Goal: Task Accomplishment & Management: Manage account settings

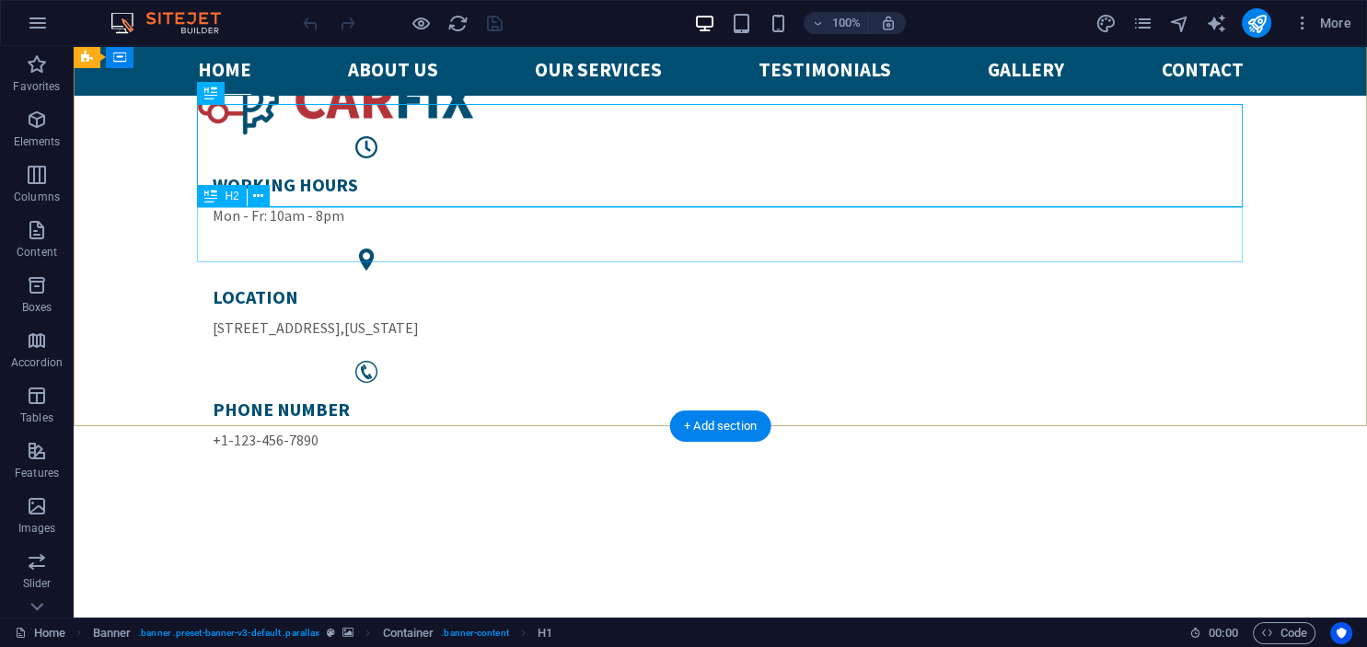
scroll to position [689, 0]
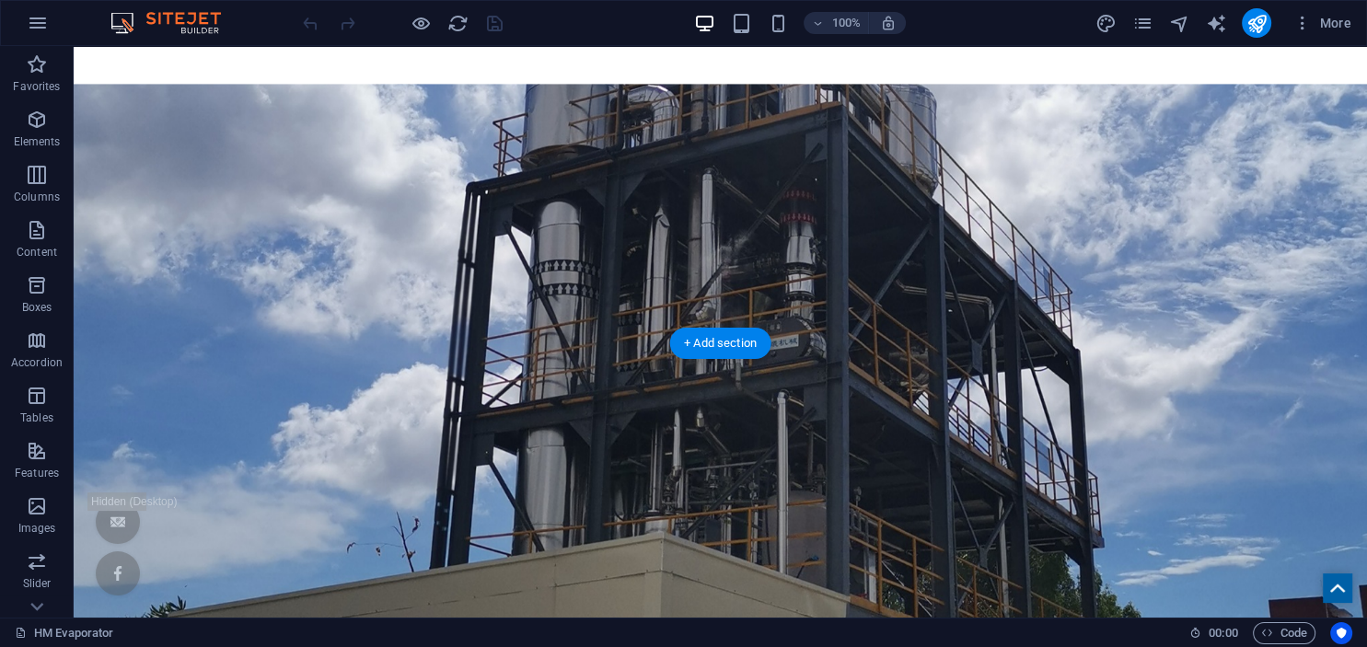
scroll to position [344, 0]
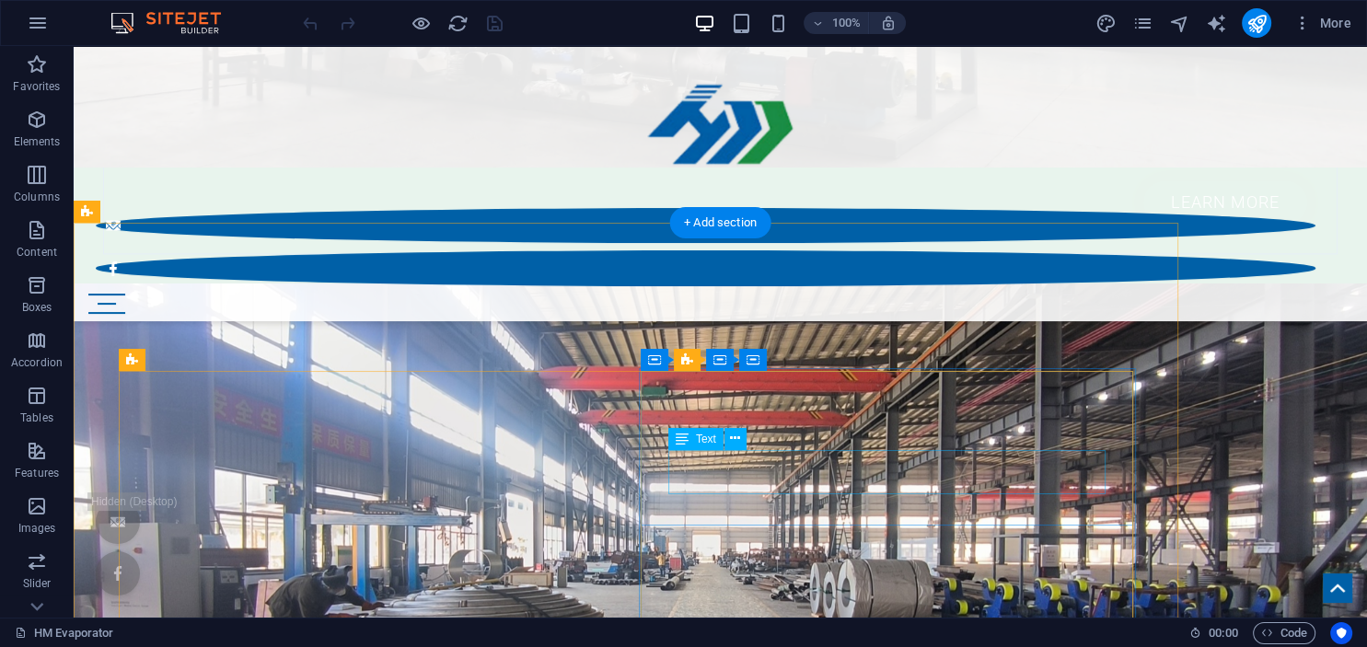
scroll to position [2758, 0]
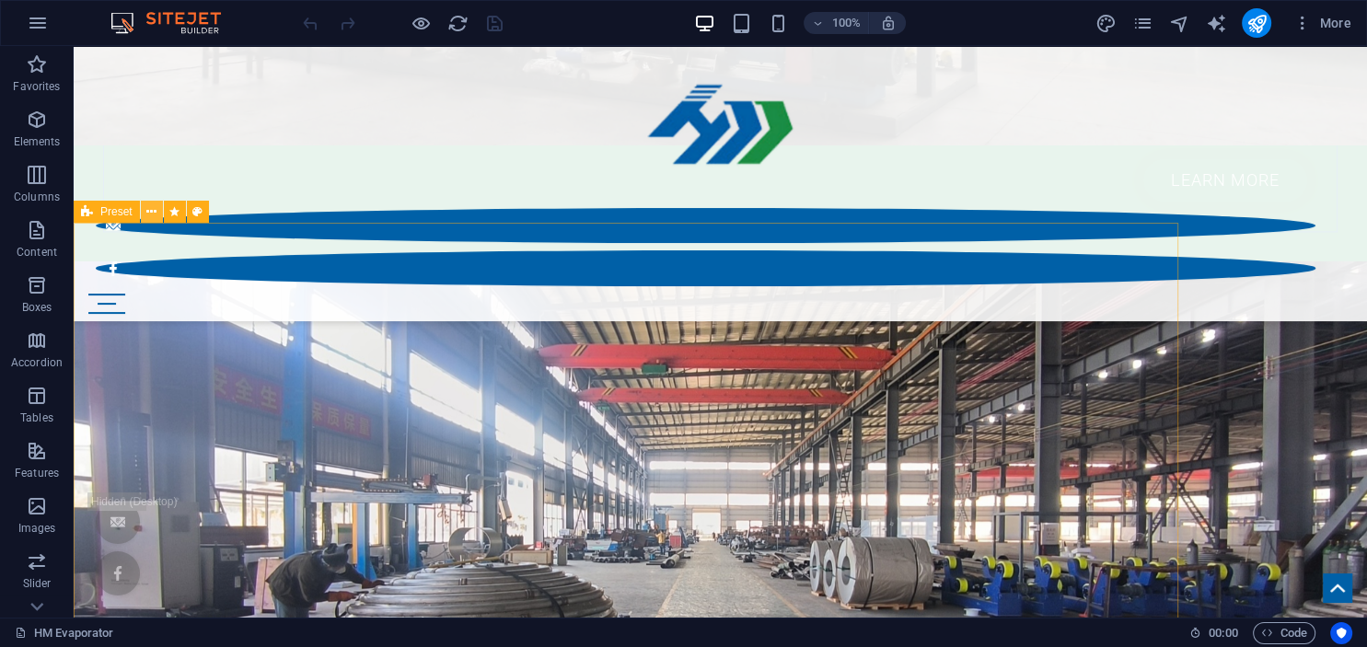
click at [149, 213] on icon at bounding box center [151, 212] width 10 height 19
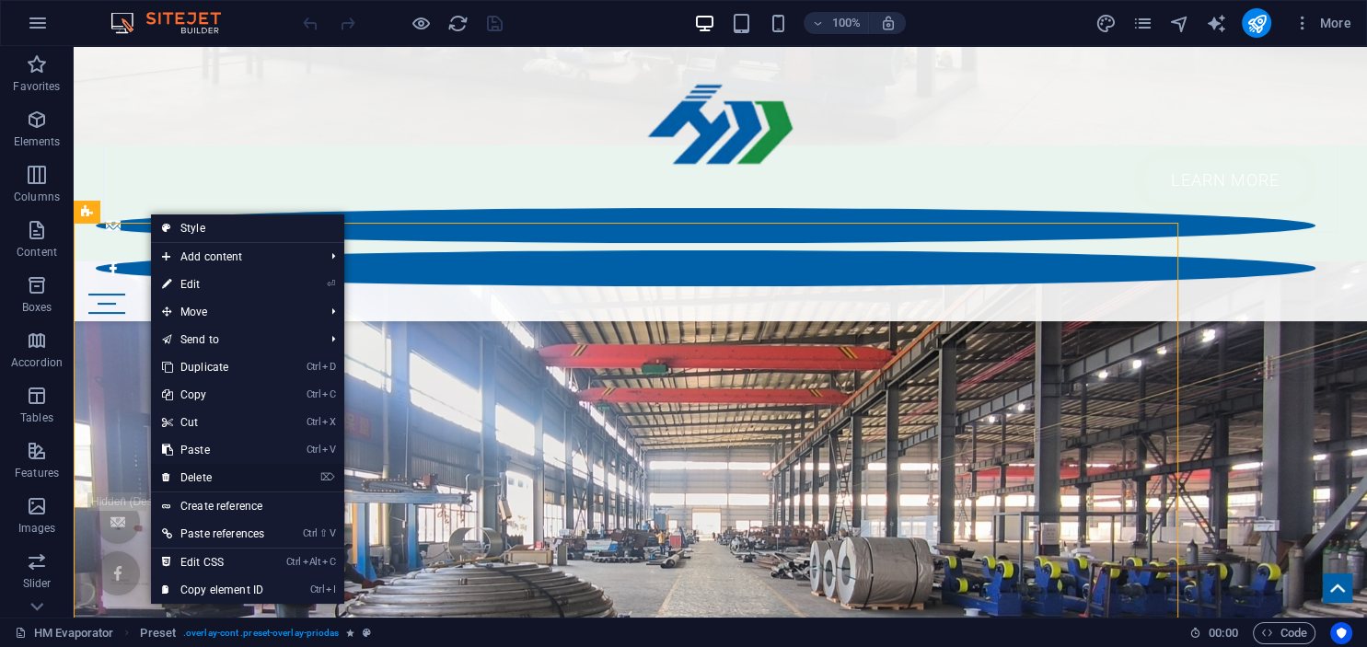
click at [215, 481] on link "⌦ Delete" at bounding box center [213, 478] width 124 height 28
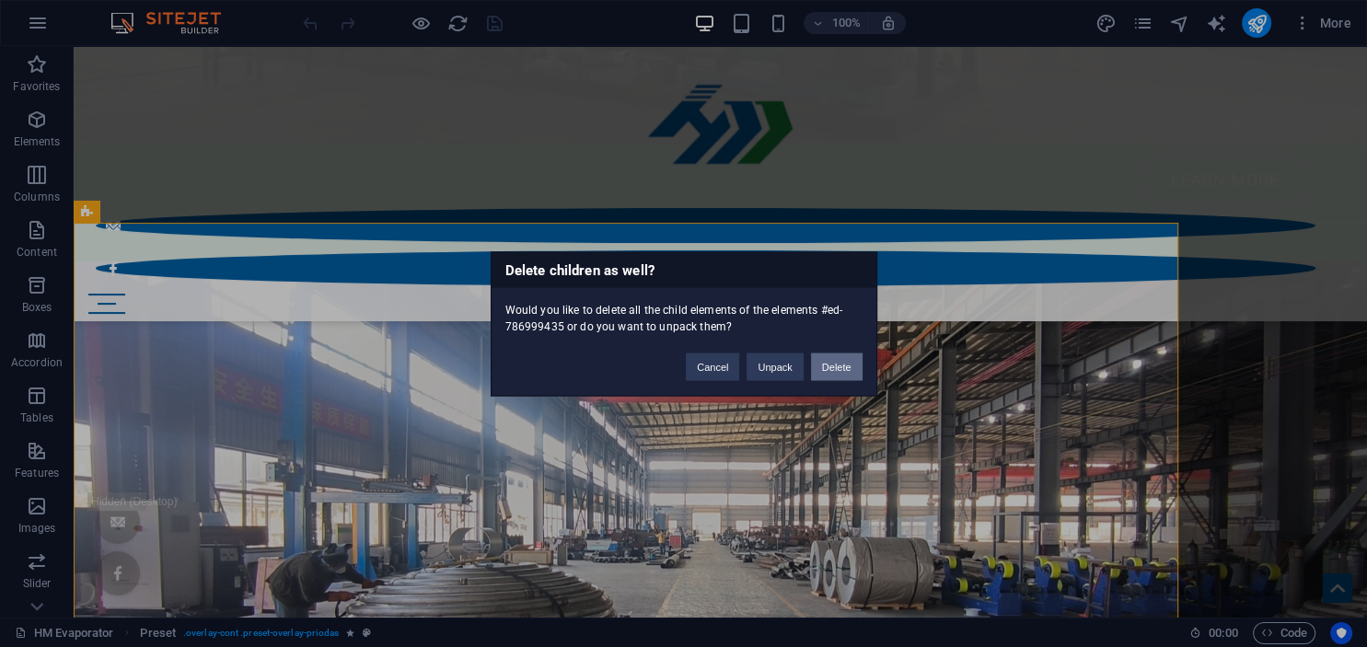
click at [837, 376] on button "Delete" at bounding box center [837, 367] width 52 height 28
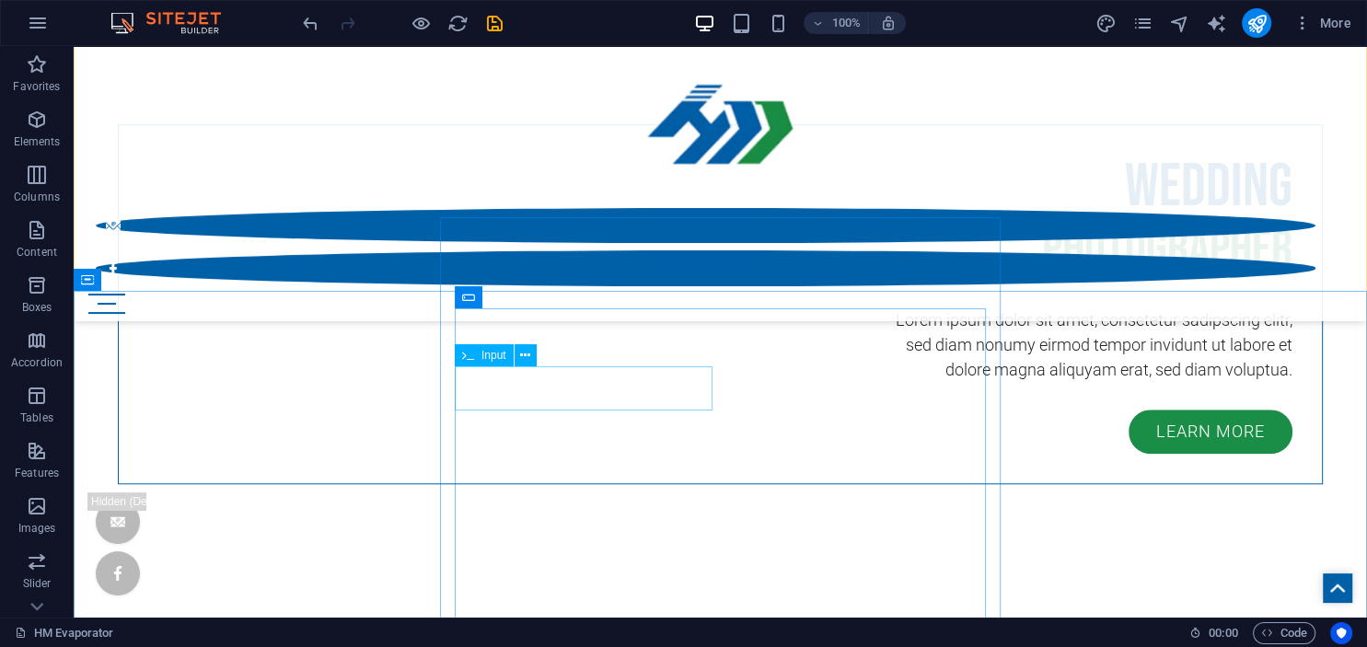
scroll to position [8389, 0]
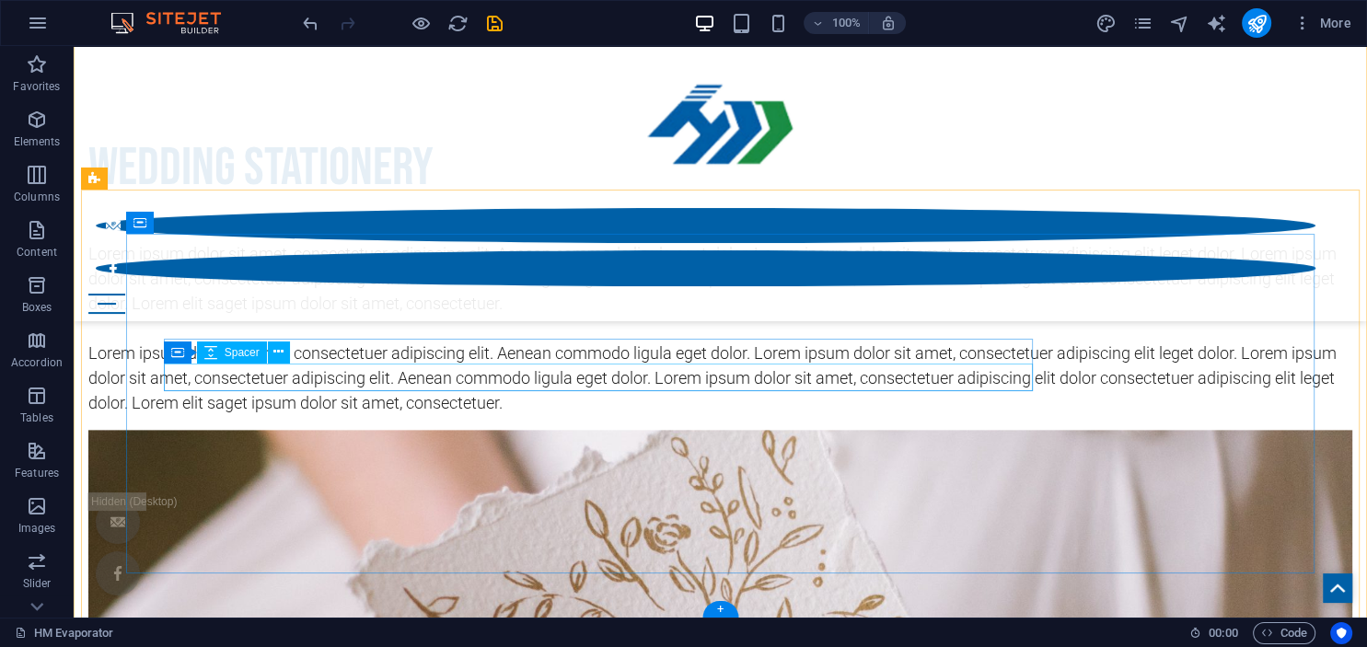
scroll to position [8995, 0]
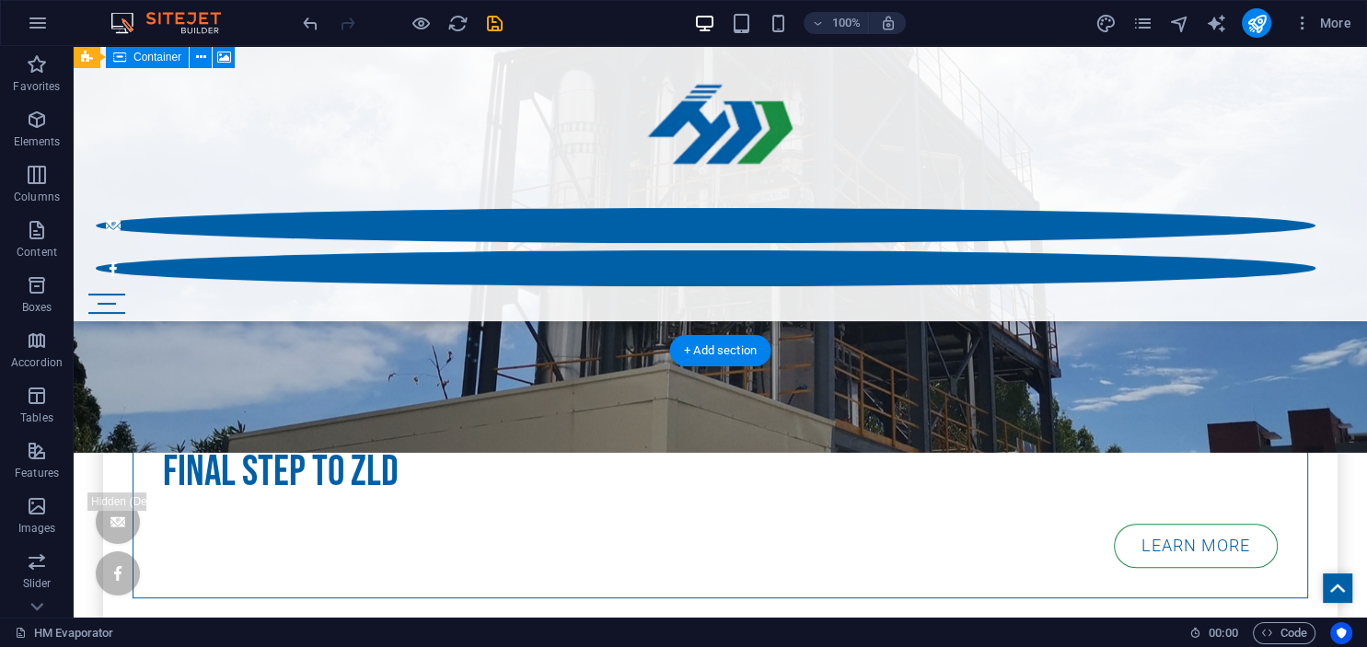
scroll to position [1034, 0]
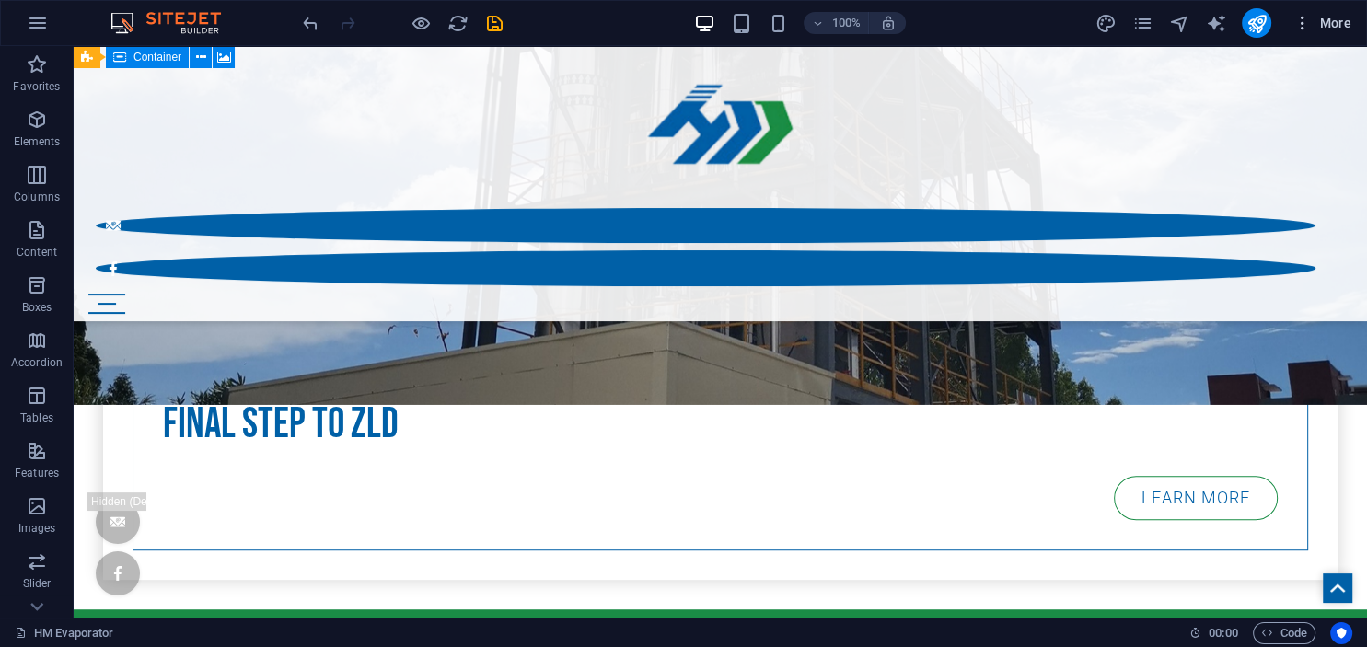
click at [0, 0] on icon "button" at bounding box center [0, 0] width 0 height 0
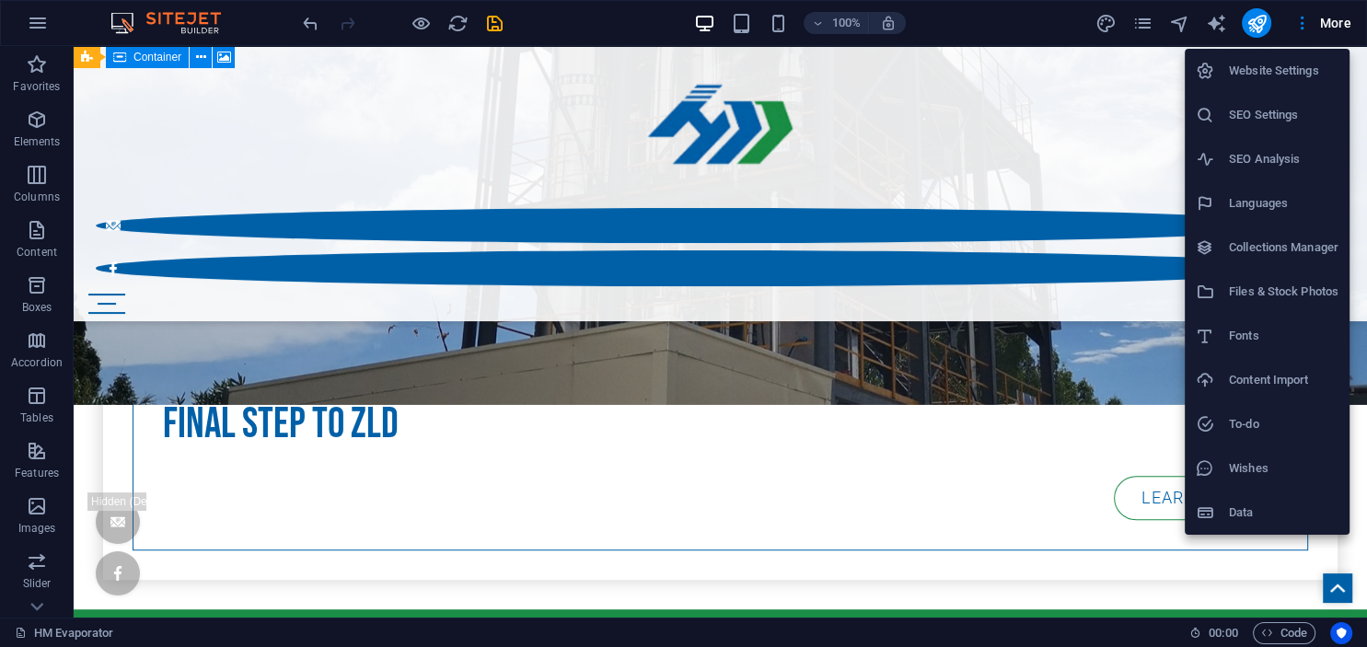
click at [936, 358] on div at bounding box center [683, 323] width 1367 height 647
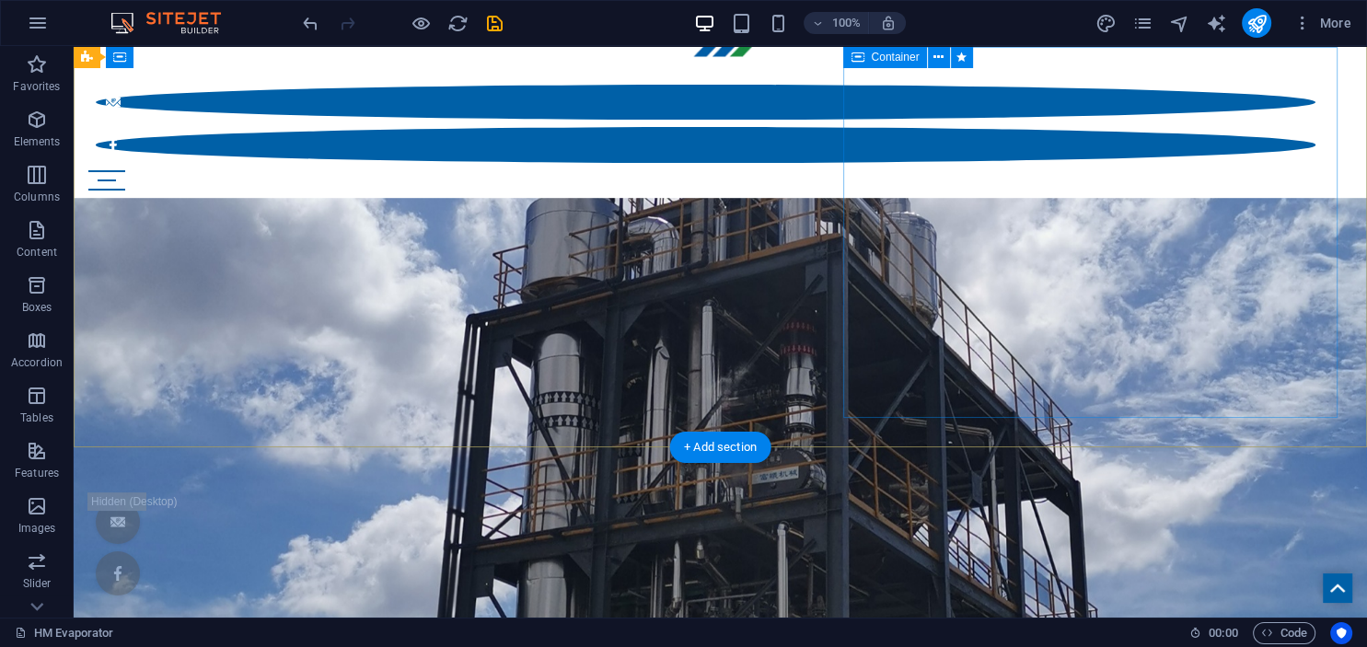
scroll to position [0, 0]
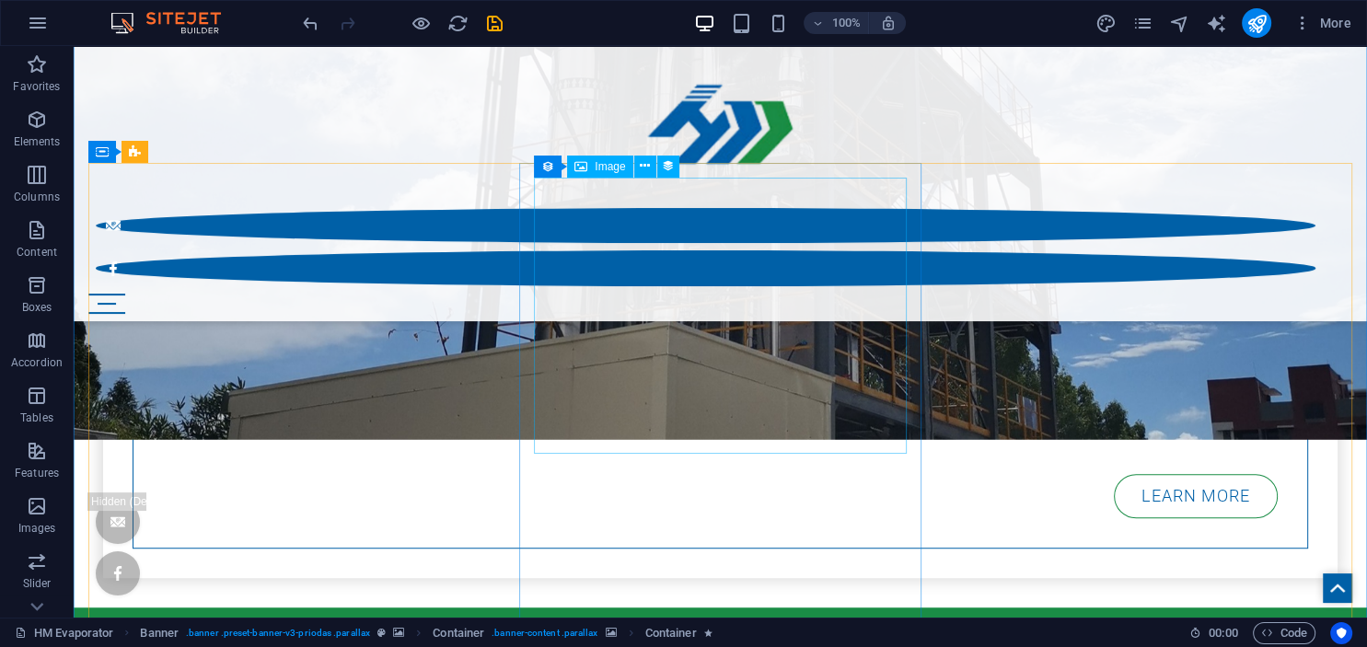
scroll to position [1378, 0]
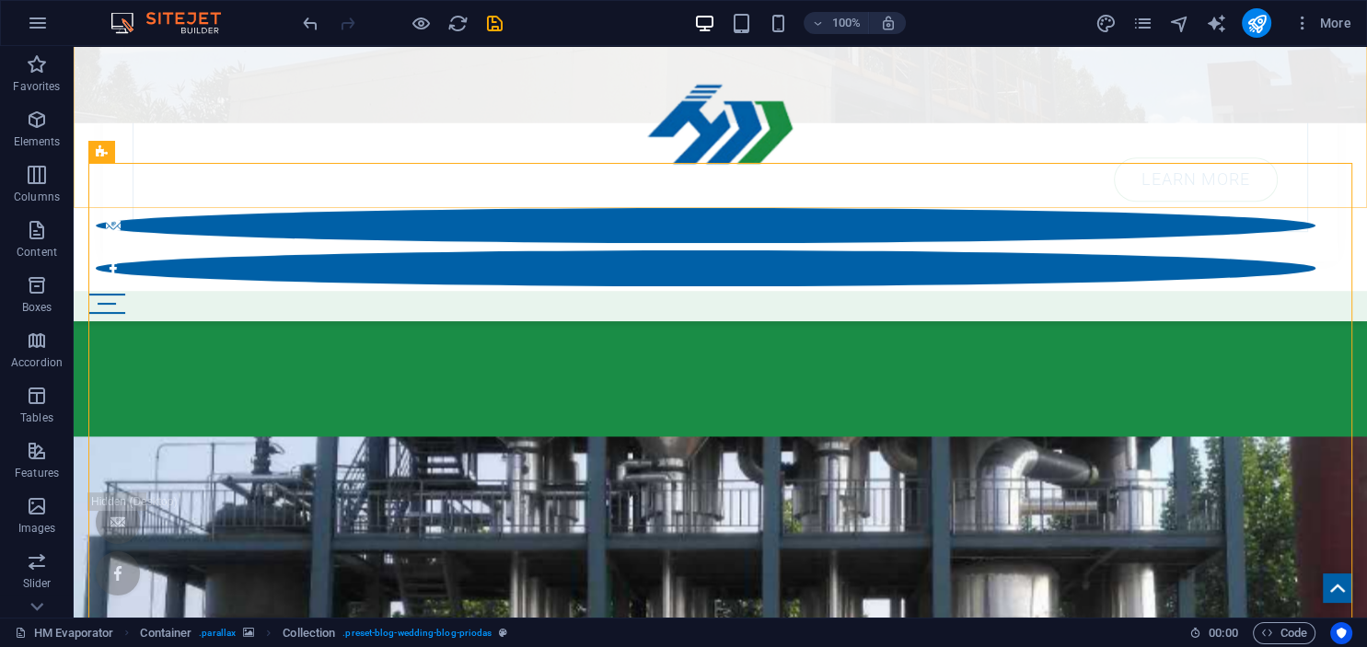
click at [946, 113] on div "Start Blog Wedding Stationery Bridal & Groom's fashion Florist Decorations & Ev…" at bounding box center [721, 183] width 1294 height 275
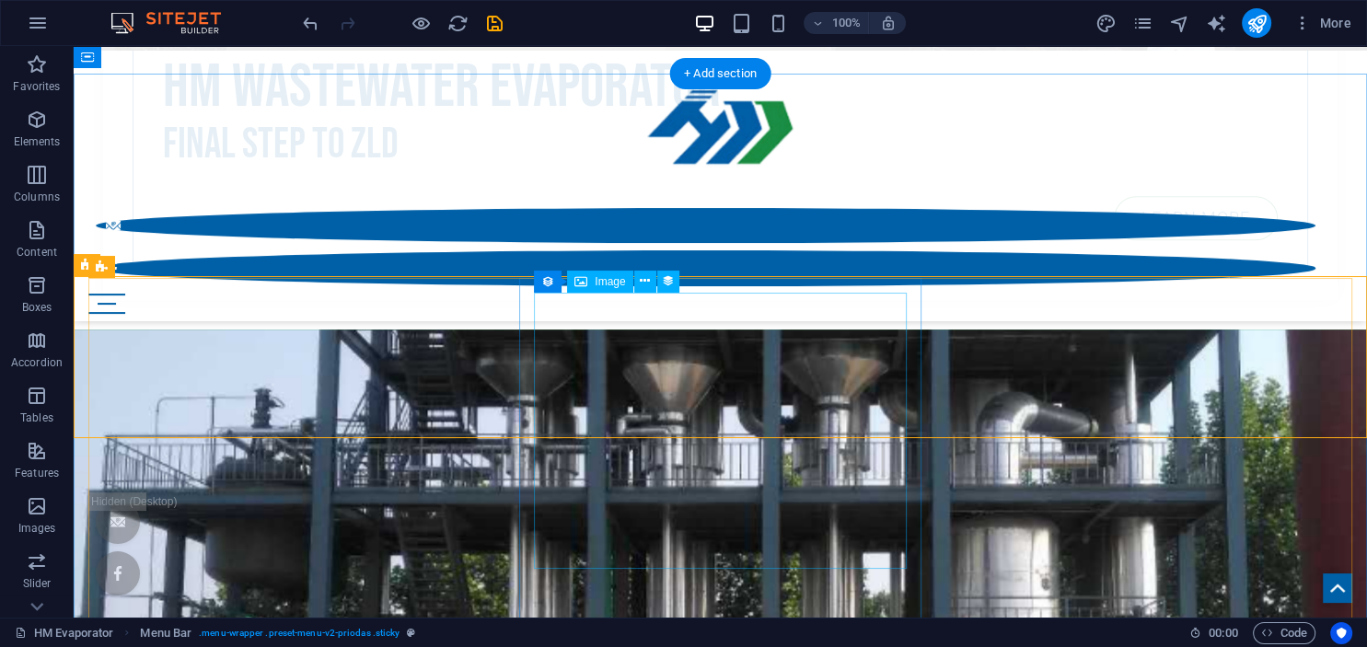
scroll to position [1263, 0]
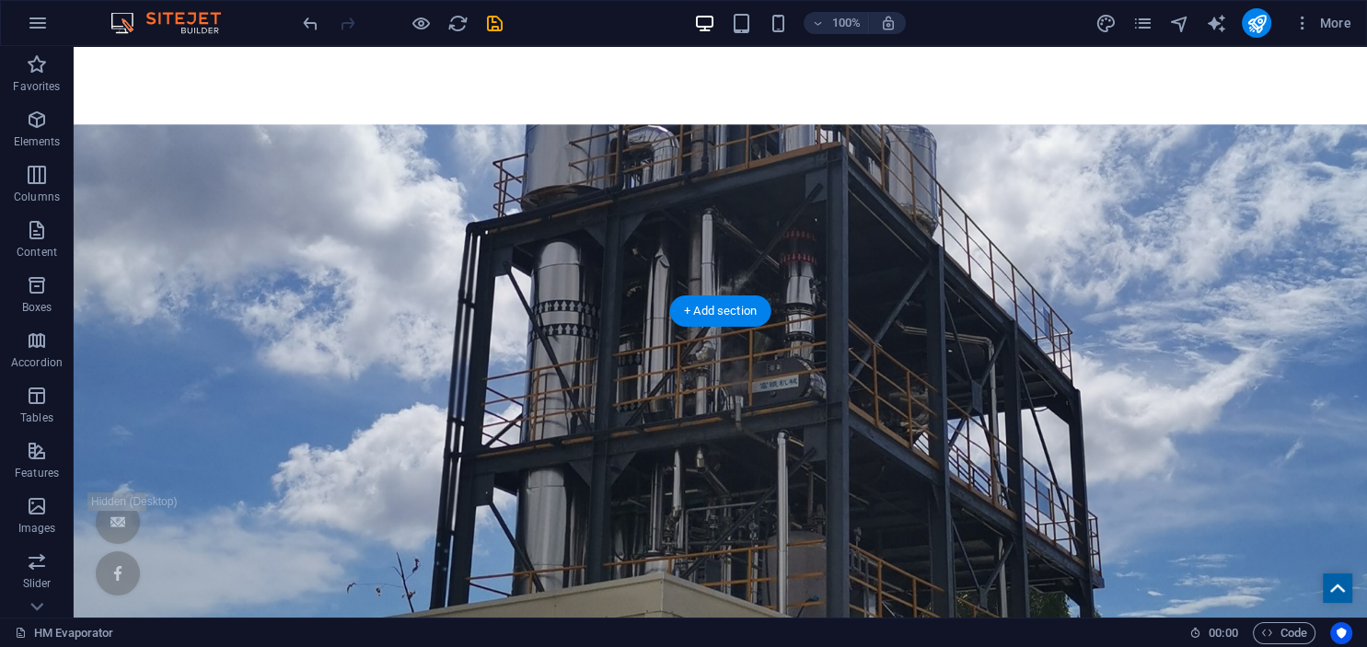
scroll to position [459, 0]
